Goal: Task Accomplishment & Management: Manage account settings

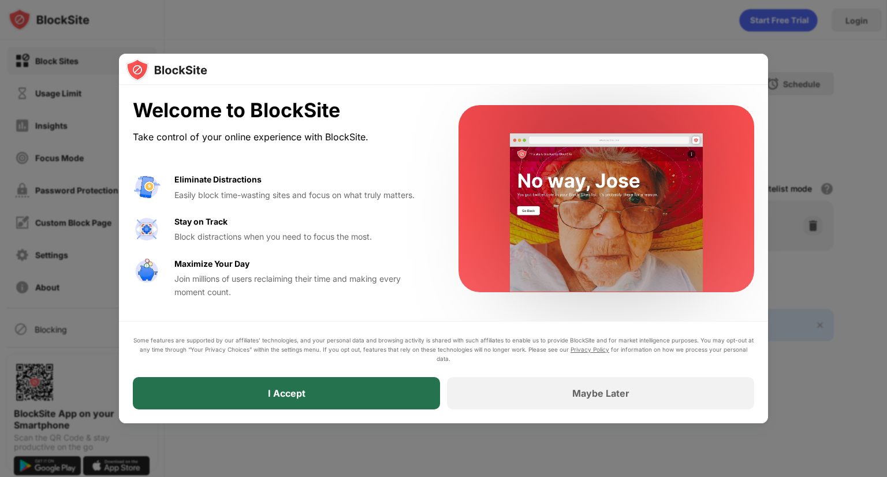
click at [381, 382] on div "I Accept" at bounding box center [286, 393] width 307 height 32
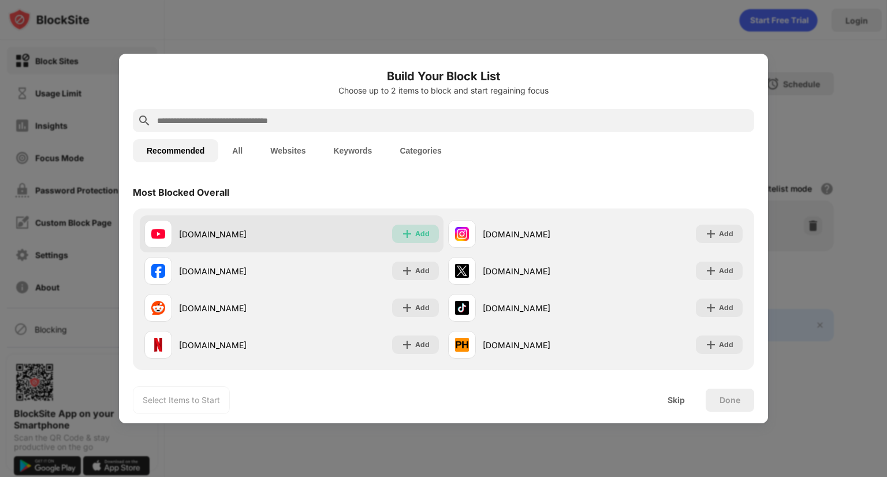
click at [418, 237] on div "Add" at bounding box center [422, 234] width 14 height 12
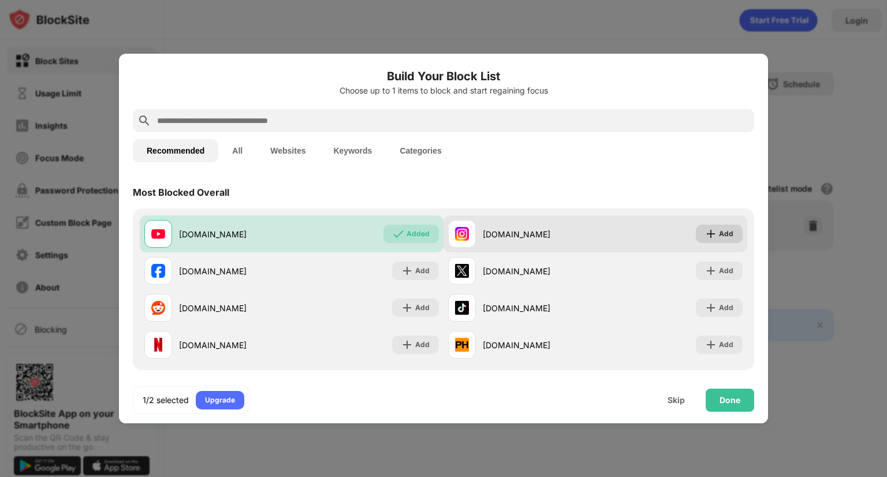
click at [696, 236] on div "Add" at bounding box center [719, 234] width 47 height 18
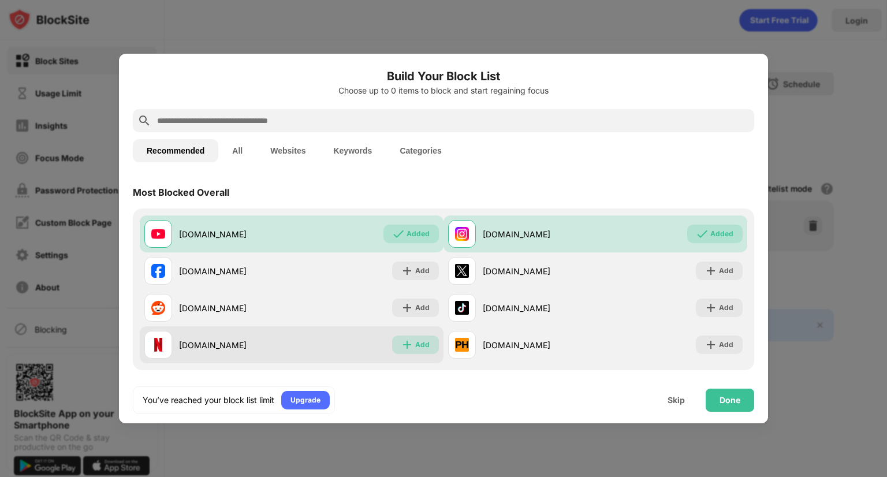
click at [392, 349] on div "Add" at bounding box center [415, 344] width 47 height 18
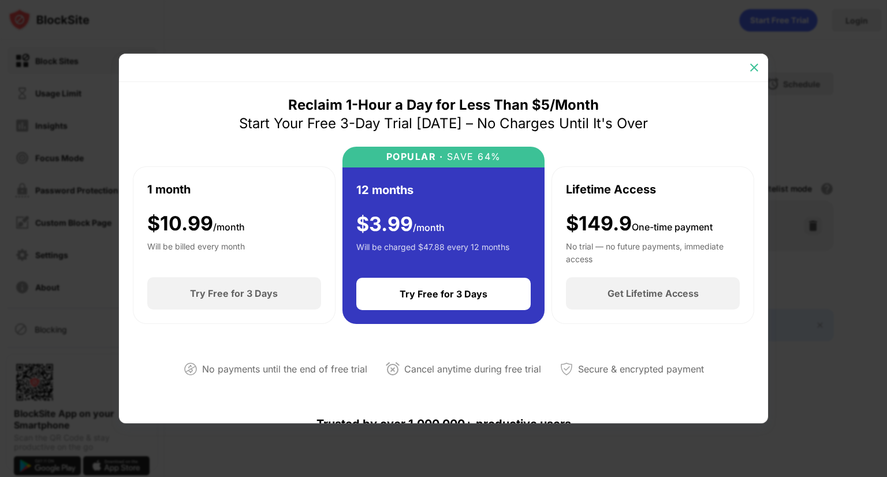
click at [750, 65] on img at bounding box center [754, 68] width 12 height 12
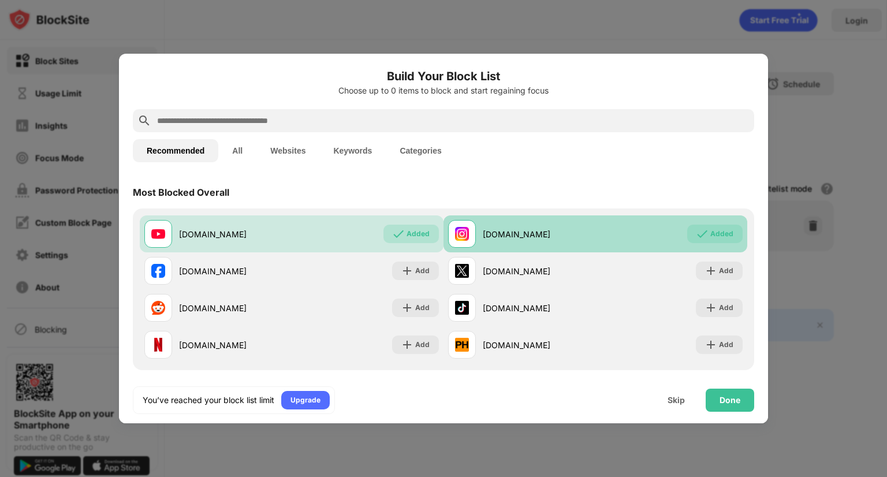
click at [710, 235] on div "Added" at bounding box center [721, 234] width 23 height 12
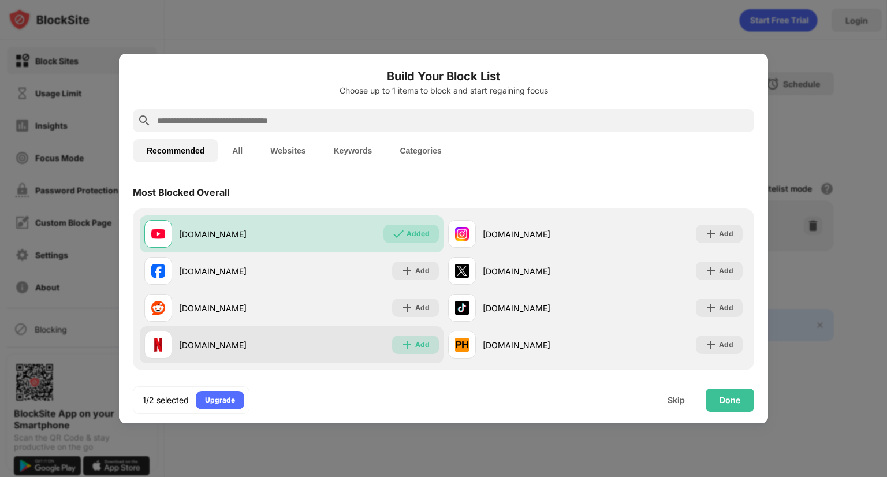
click at [415, 349] on div "Add" at bounding box center [422, 345] width 14 height 12
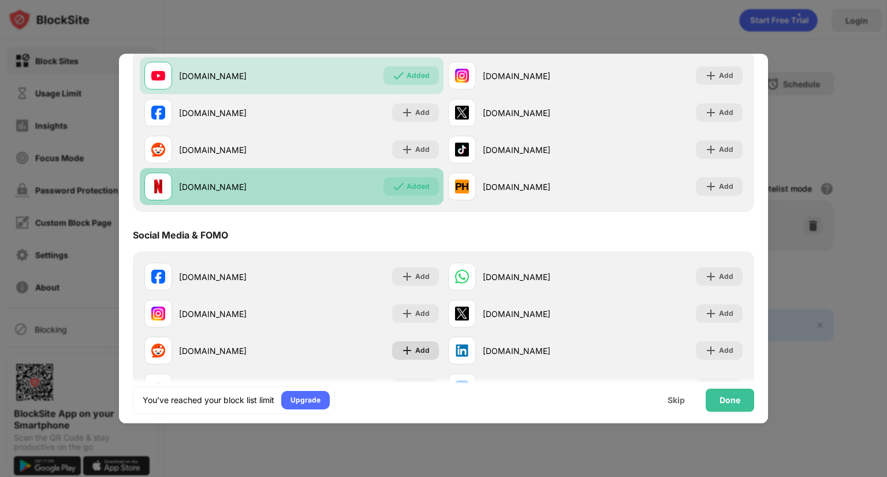
scroll to position [159, 0]
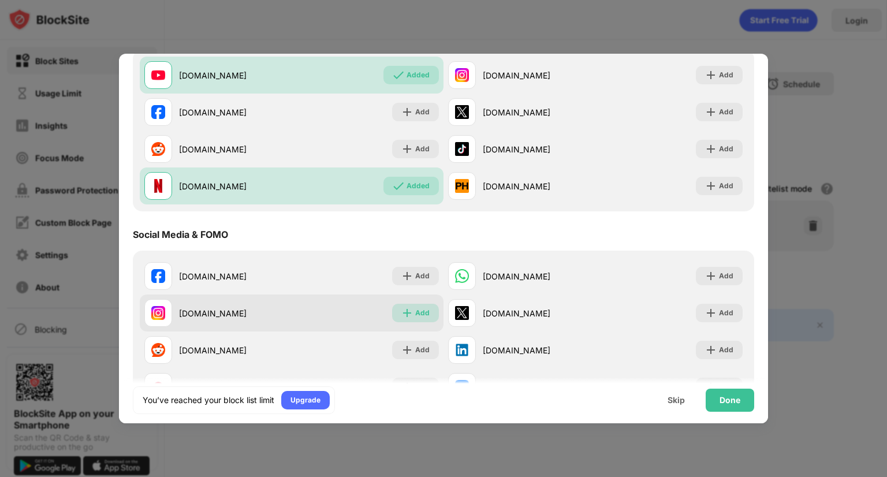
click at [415, 308] on div "Add" at bounding box center [422, 313] width 14 height 12
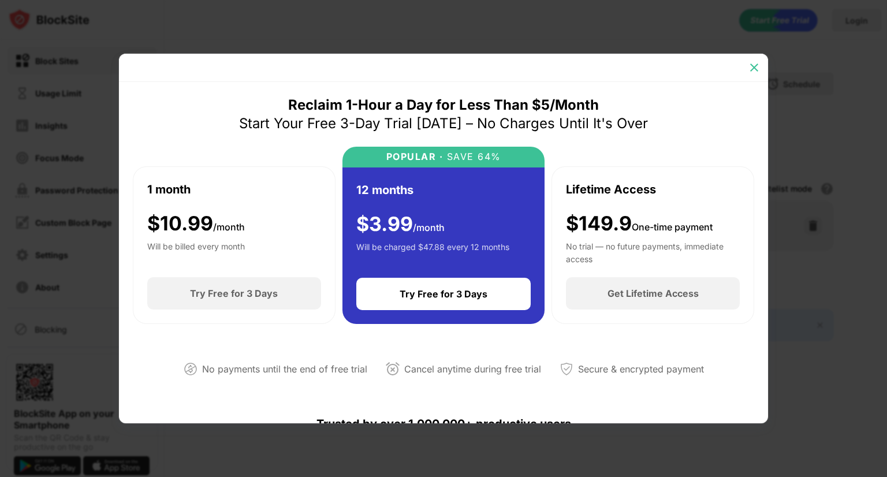
click at [750, 72] on img at bounding box center [754, 68] width 12 height 12
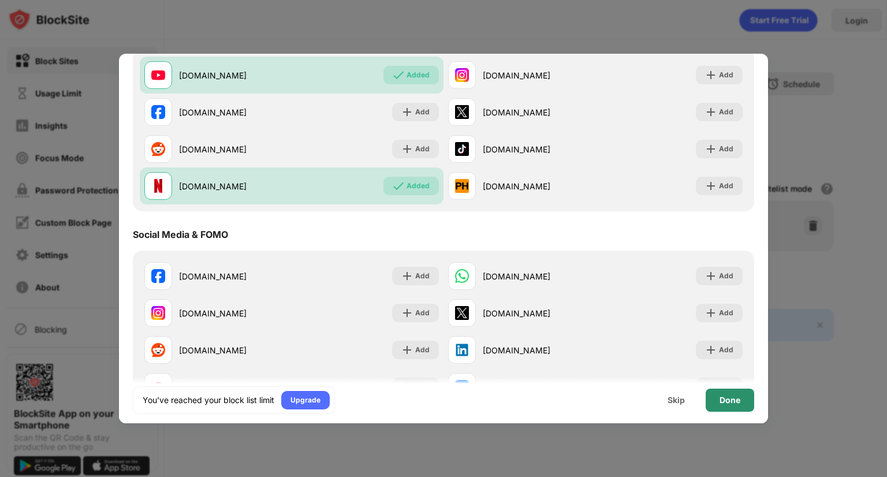
click at [743, 395] on div "Done" at bounding box center [729, 399] width 48 height 23
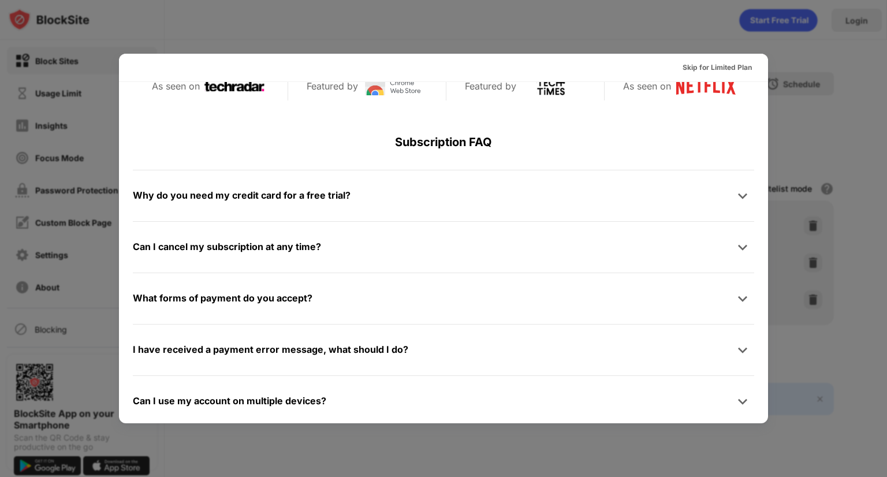
scroll to position [563, 0]
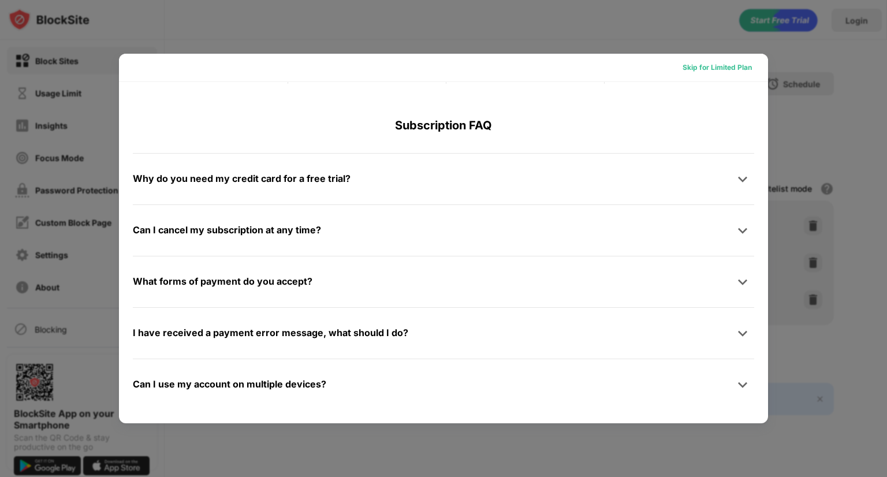
click at [708, 70] on div "Skip for Limited Plan" at bounding box center [716, 68] width 69 height 12
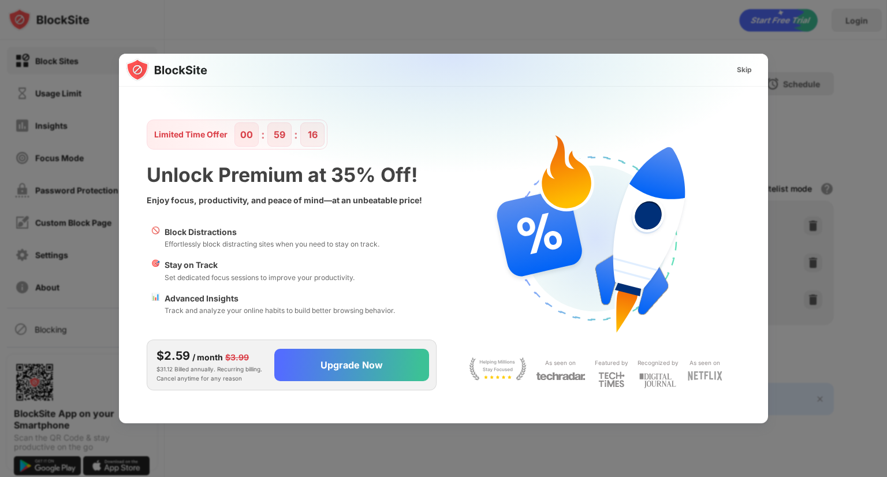
scroll to position [0, 0]
click at [745, 72] on div "Skip" at bounding box center [743, 70] width 15 height 12
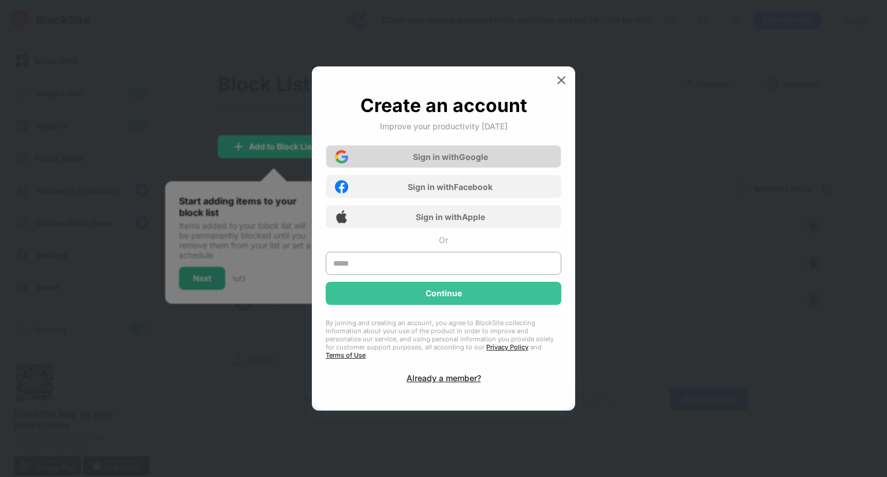
click at [520, 167] on div "Sign in with Google" at bounding box center [443, 156] width 235 height 23
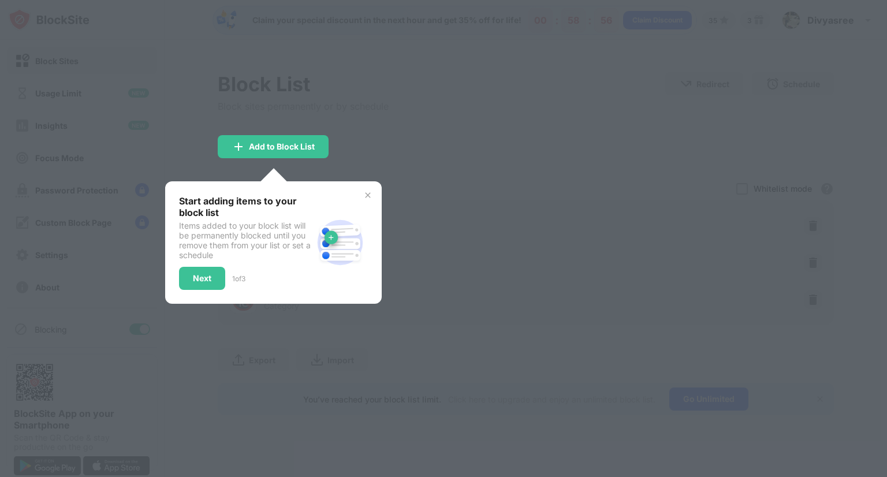
click at [375, 196] on div "Start adding items to your block list Items added to your block list will be pe…" at bounding box center [273, 242] width 216 height 122
click at [368, 194] on img at bounding box center [367, 194] width 9 height 9
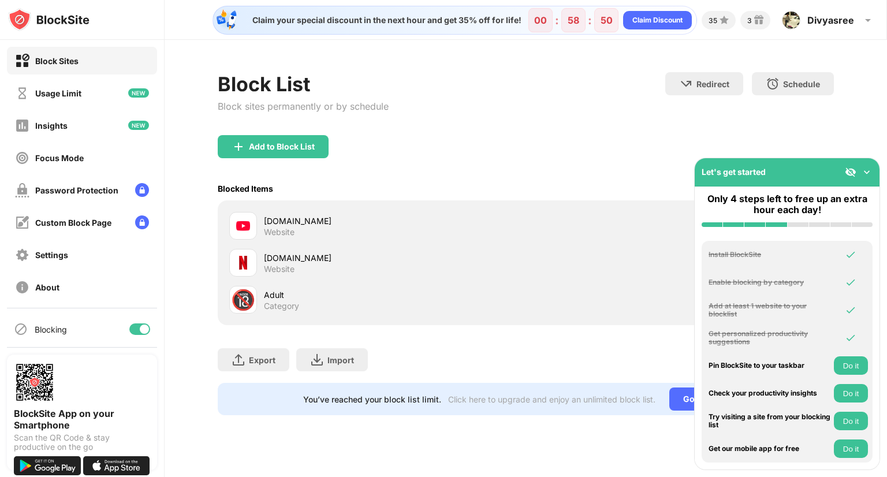
click at [866, 171] on img at bounding box center [867, 172] width 12 height 12
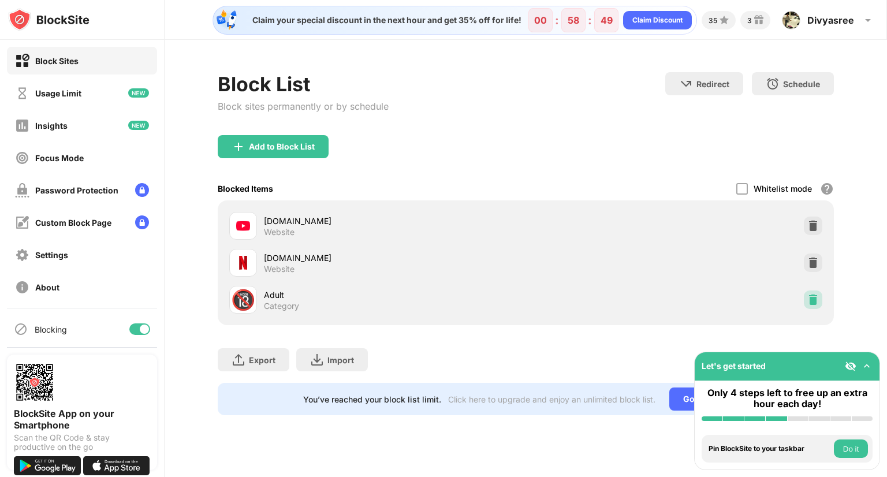
click at [817, 299] on img at bounding box center [813, 300] width 12 height 12
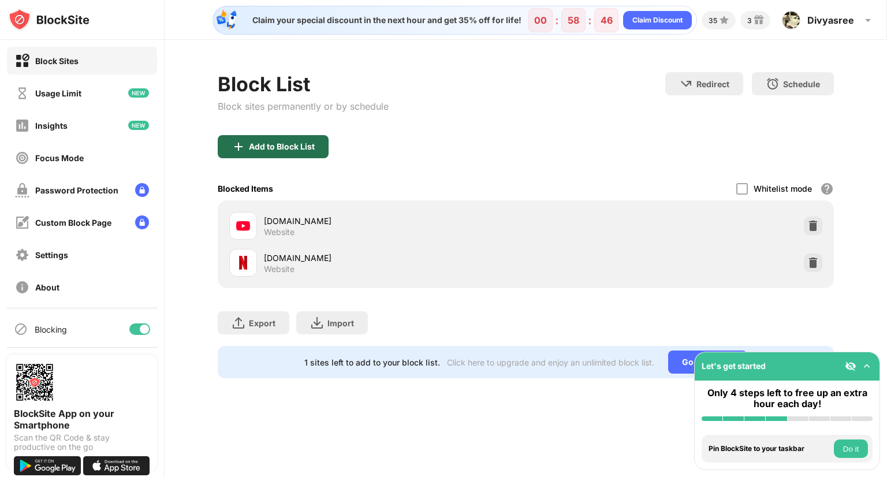
click at [318, 151] on div "Add to Block List" at bounding box center [273, 146] width 111 height 23
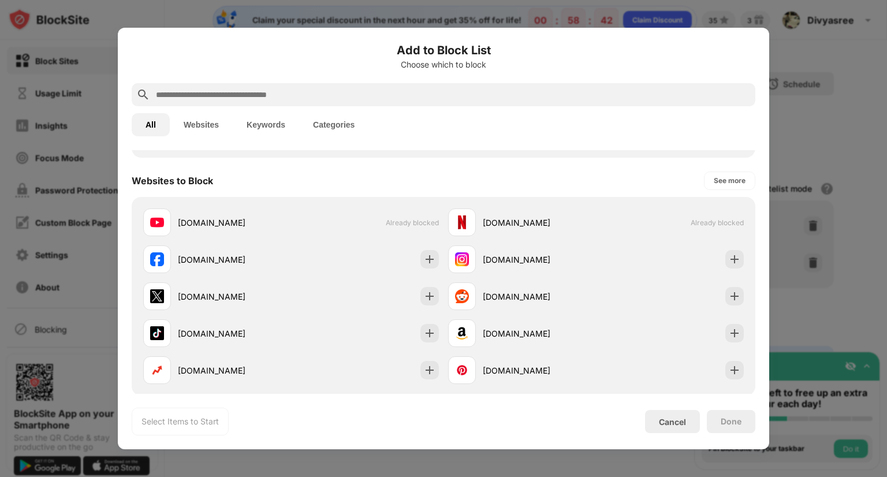
scroll to position [150, 0]
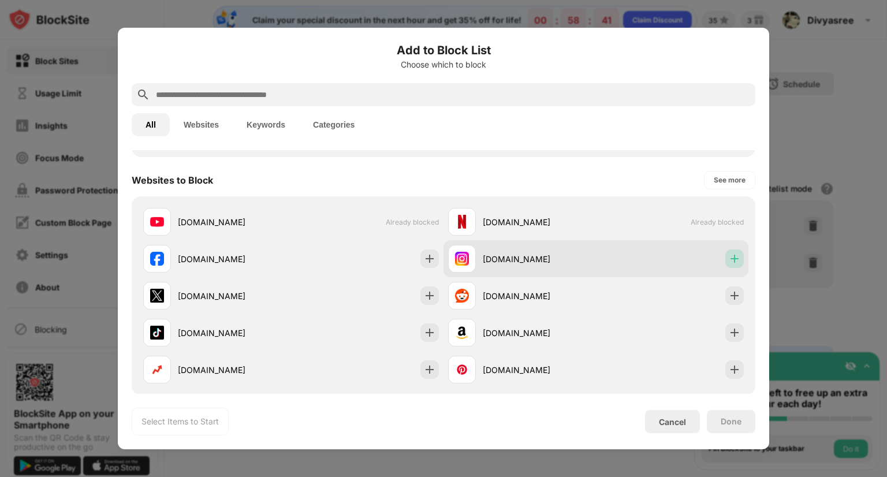
click at [726, 252] on div at bounding box center [734, 258] width 18 height 18
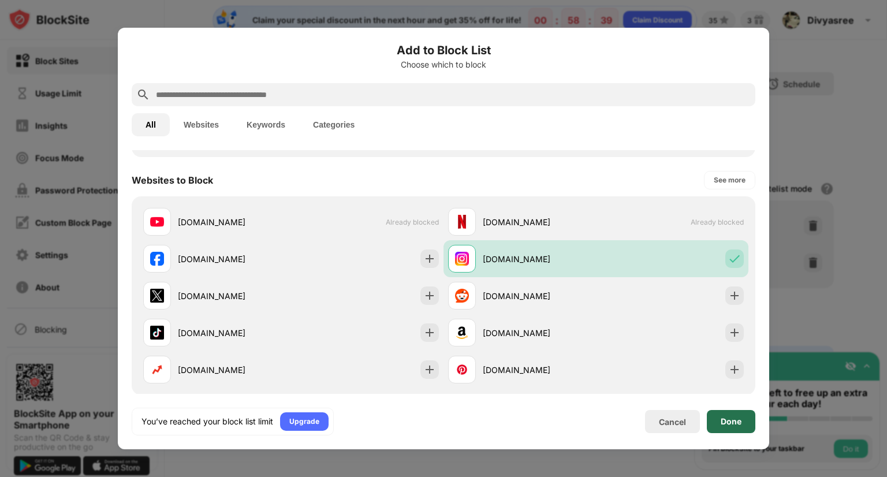
click at [741, 418] on div "Done" at bounding box center [730, 421] width 48 height 23
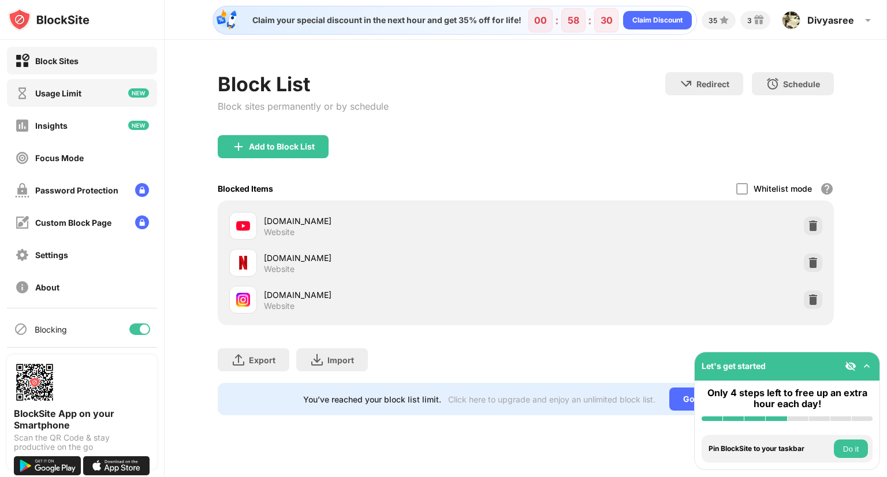
click at [116, 104] on div "Usage Limit" at bounding box center [82, 93] width 150 height 28
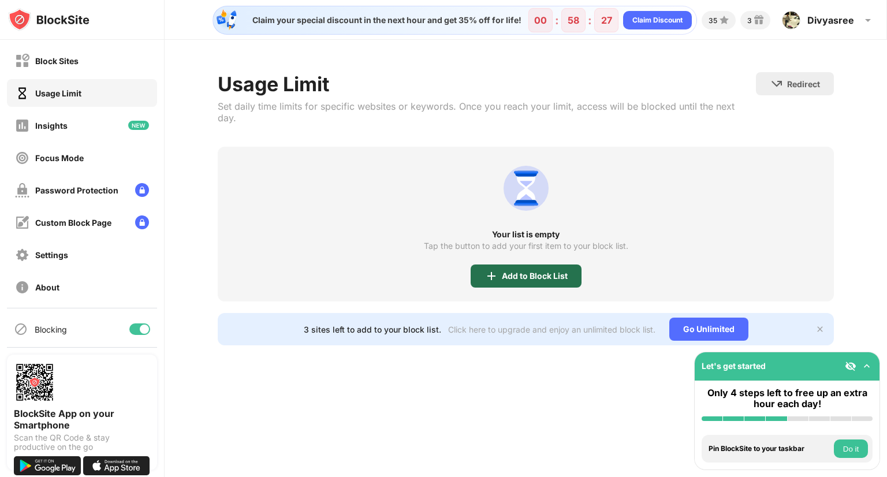
click at [511, 264] on div "Add to Block List" at bounding box center [525, 275] width 111 height 23
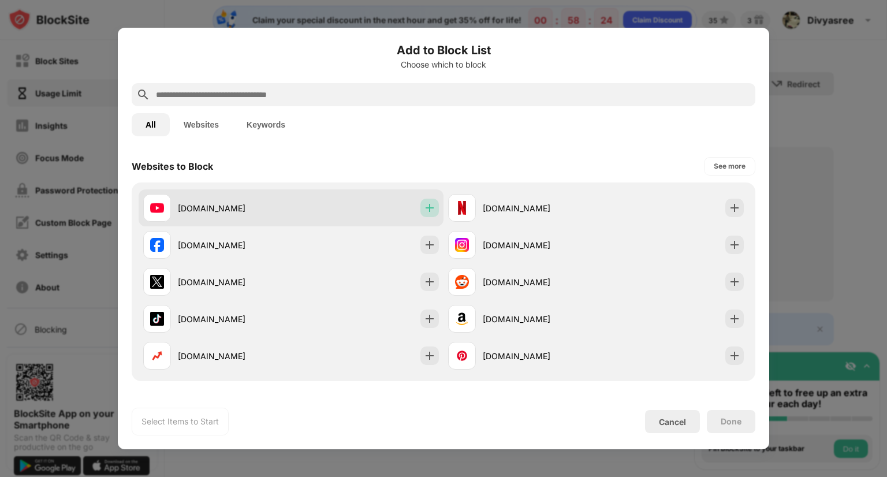
click at [424, 207] on img at bounding box center [430, 208] width 12 height 12
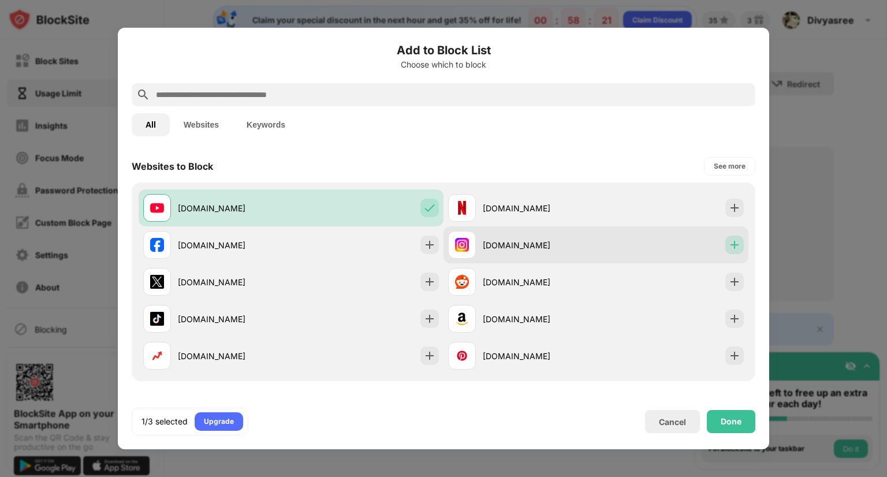
click at [728, 245] on img at bounding box center [734, 245] width 12 height 12
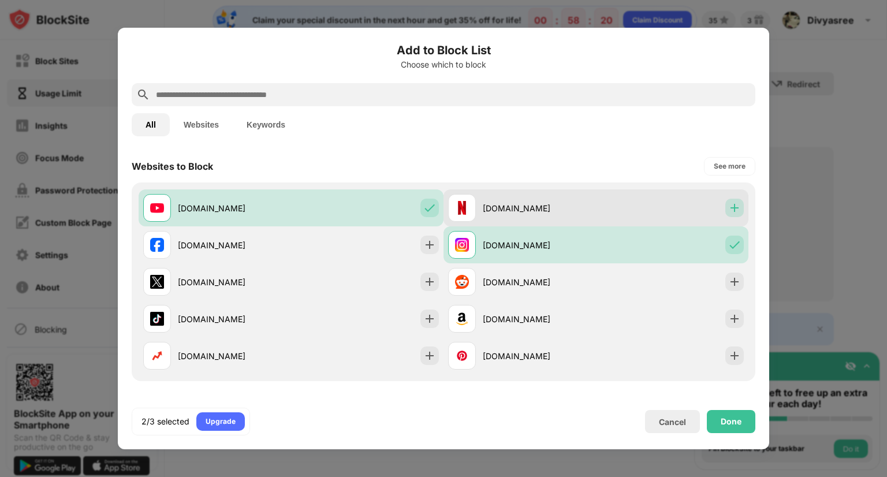
click at [725, 199] on div at bounding box center [734, 208] width 18 height 18
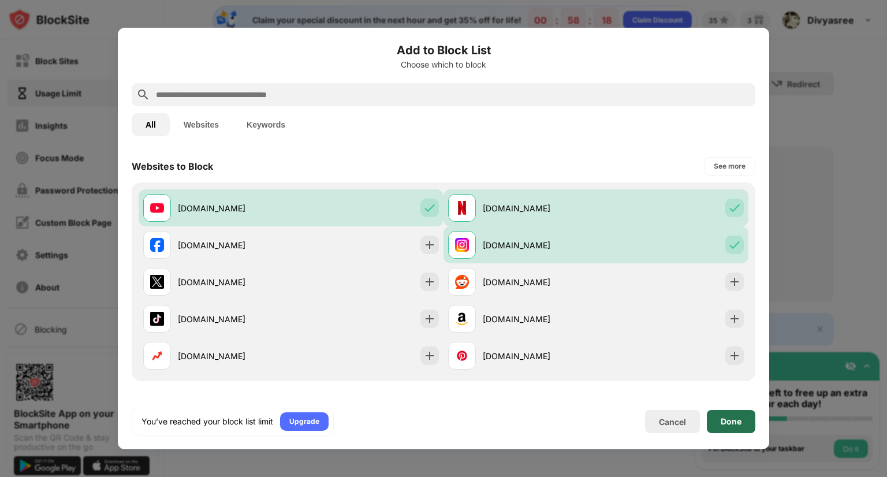
click at [727, 412] on div "Done" at bounding box center [730, 421] width 48 height 23
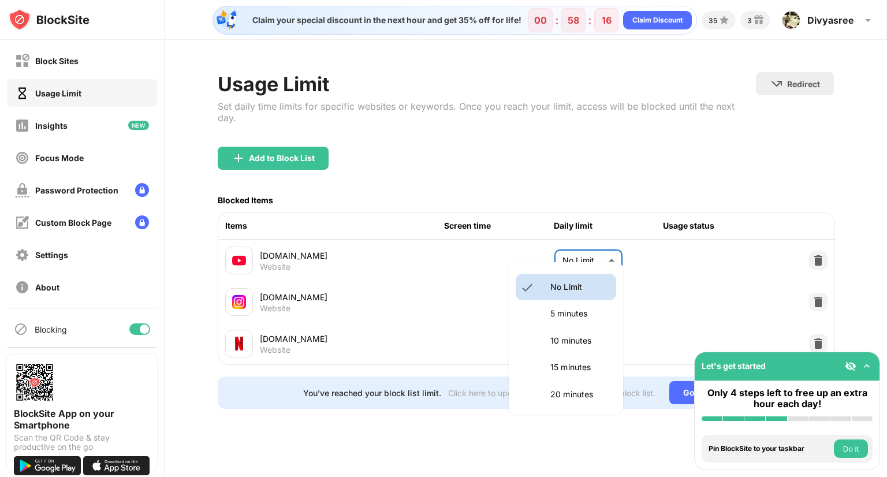
click at [596, 250] on body "Block Sites Usage Limit Insights Focus Mode Password Protection Custom Block Pa…" at bounding box center [443, 238] width 887 height 477
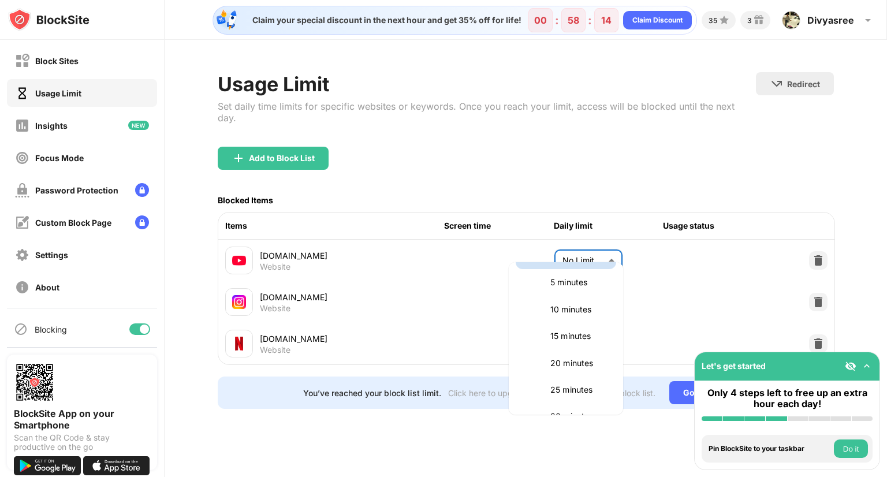
scroll to position [35, 0]
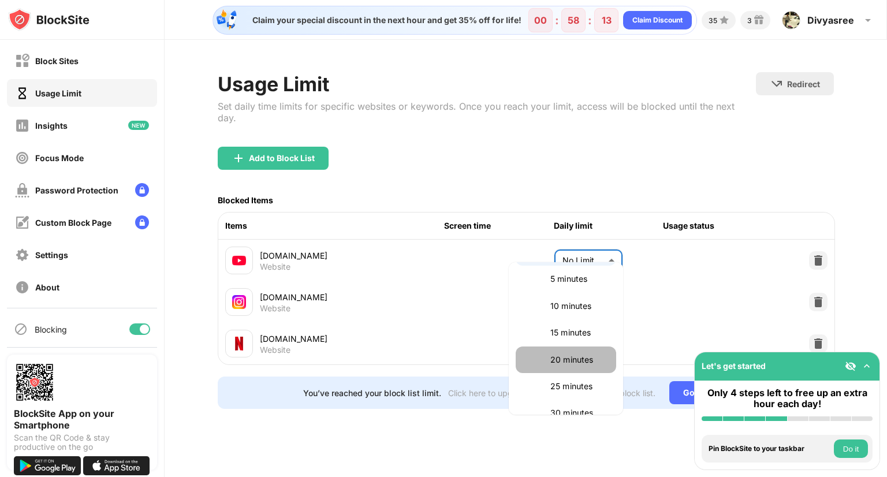
click at [591, 350] on li "20 minutes" at bounding box center [565, 359] width 100 height 27
type input "**"
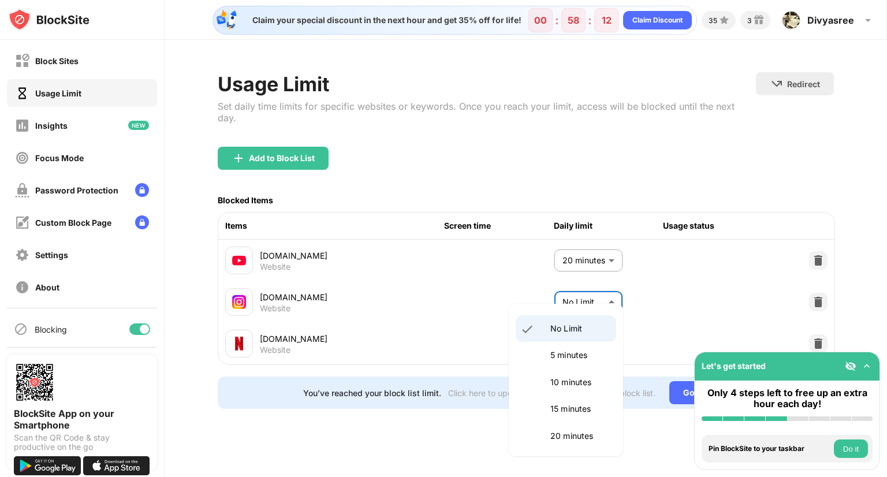
click at [609, 284] on body "Block Sites Usage Limit Insights Focus Mode Password Protection Custom Block Pa…" at bounding box center [443, 238] width 887 height 477
click at [573, 425] on li "20 minutes" at bounding box center [565, 435] width 100 height 27
type input "**"
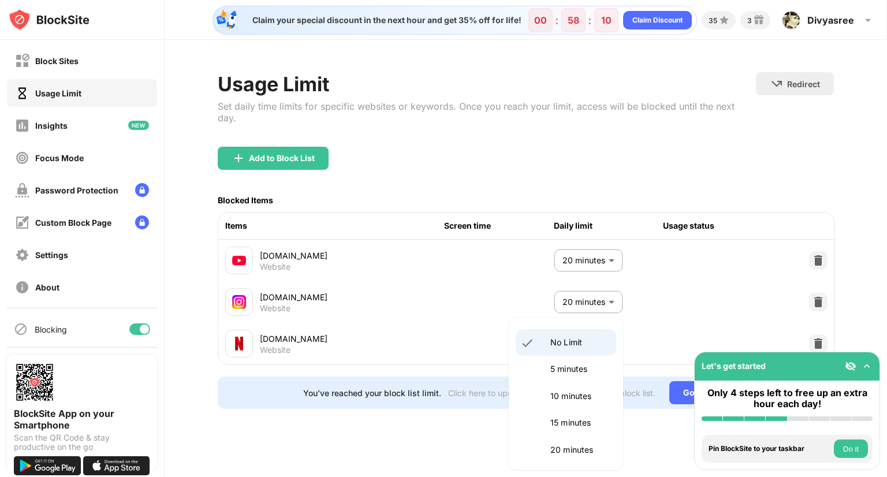
click at [602, 340] on body "Block Sites Usage Limit Insights Focus Mode Password Protection Custom Block Pa…" at bounding box center [443, 238] width 887 height 477
click at [586, 442] on li "20 minutes" at bounding box center [565, 449] width 100 height 27
type input "**"
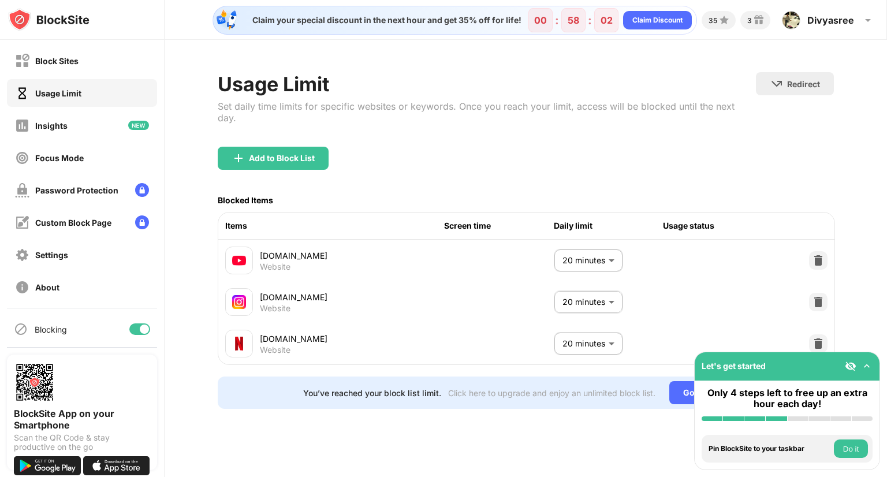
click at [868, 365] on img at bounding box center [867, 366] width 12 height 12
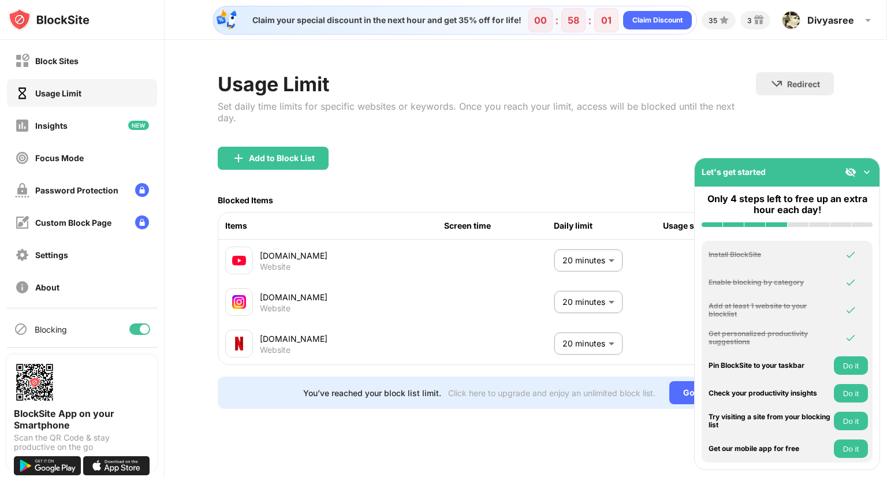
click at [867, 164] on div "Let's get started" at bounding box center [786, 172] width 185 height 28
click at [866, 173] on img at bounding box center [867, 172] width 12 height 12
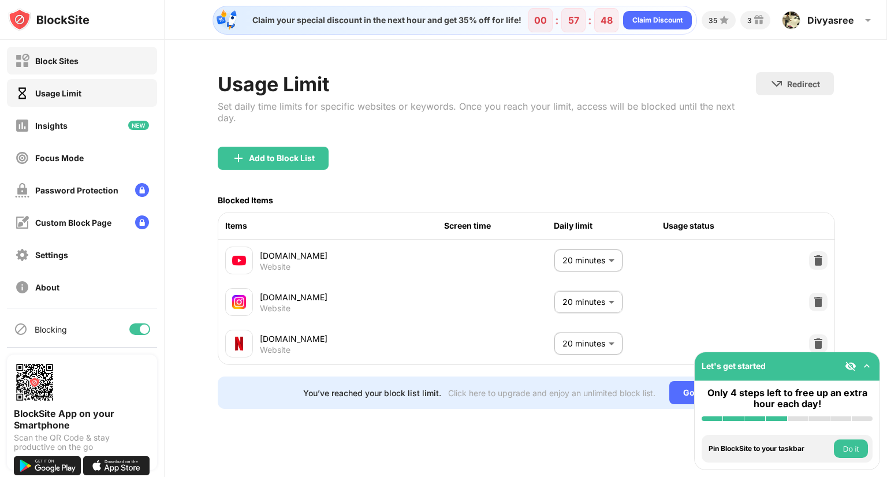
click at [109, 73] on div "Block Sites" at bounding box center [82, 61] width 150 height 28
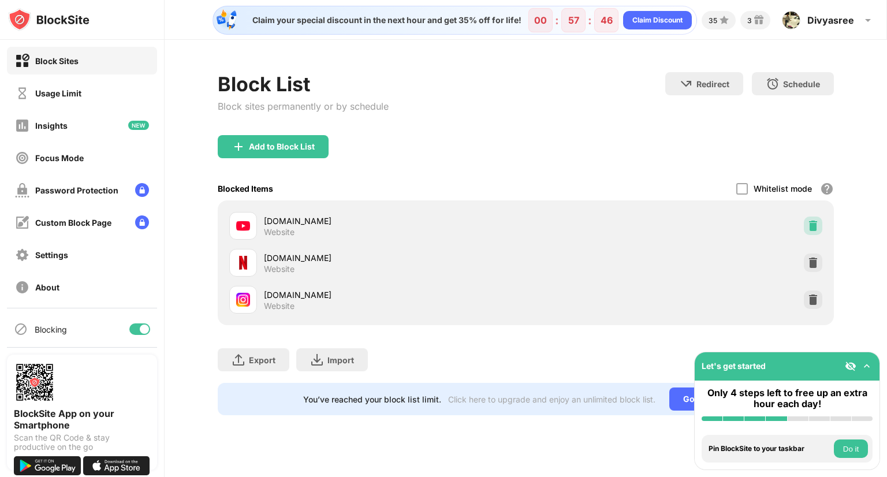
click at [814, 220] on img at bounding box center [813, 226] width 12 height 12
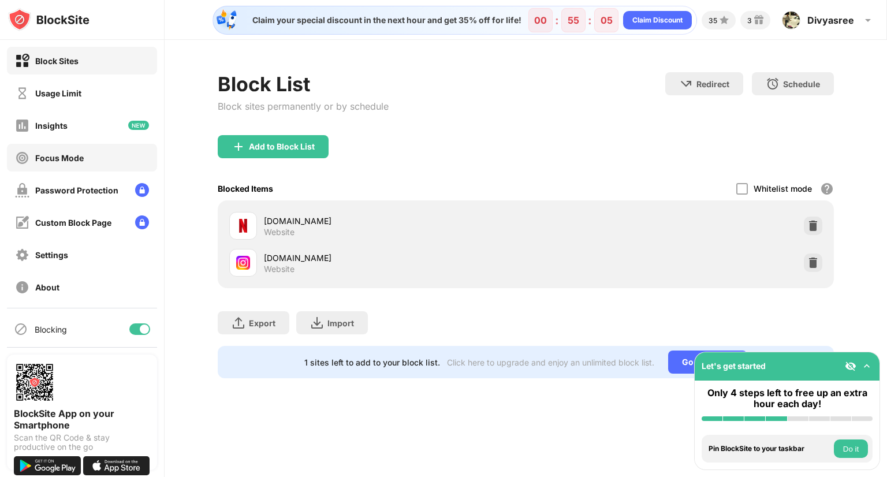
click at [94, 155] on div "Focus Mode" at bounding box center [82, 158] width 150 height 28
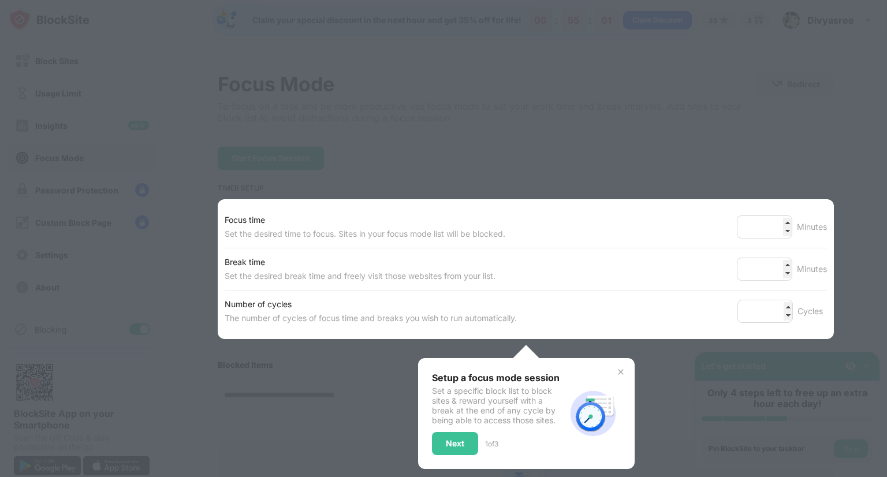
click at [214, 158] on div at bounding box center [443, 238] width 887 height 477
click at [616, 367] on img at bounding box center [620, 371] width 9 height 9
